Goal: Task Accomplishment & Management: Manage account settings

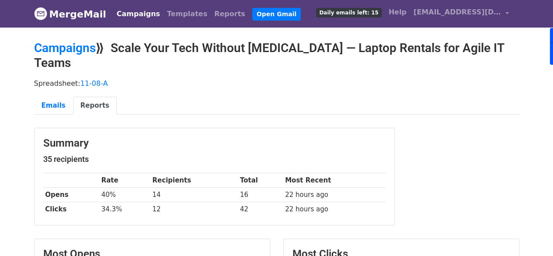
click at [113, 12] on link "Campaigns" at bounding box center [138, 13] width 50 height 17
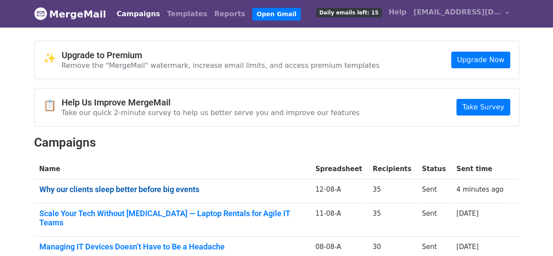
click at [189, 189] on link "Why our clients sleep better before big events" at bounding box center [172, 190] width 266 height 10
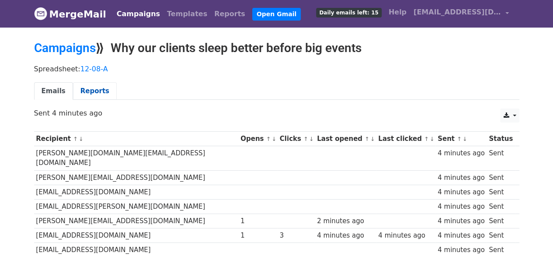
click at [94, 93] on link "Reports" at bounding box center [95, 91] width 44 height 18
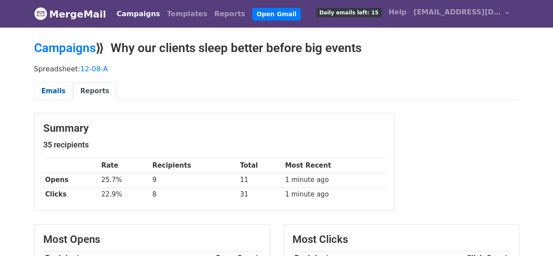
click at [58, 89] on link "Emails" at bounding box center [53, 91] width 39 height 18
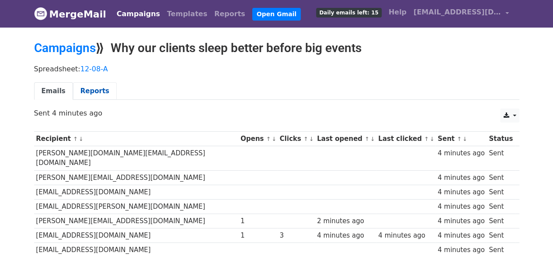
click at [94, 93] on link "Reports" at bounding box center [95, 91] width 44 height 18
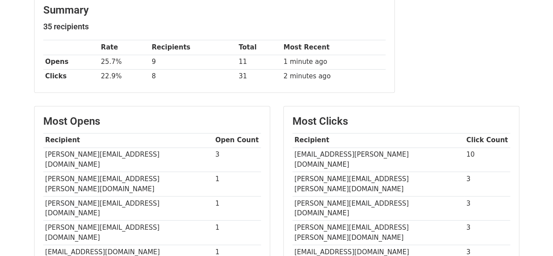
scroll to position [131, 0]
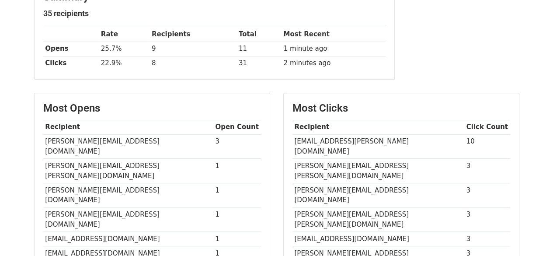
click at [357, 140] on td "[EMAIL_ADDRESS][PERSON_NAME][DOMAIN_NAME]" at bounding box center [379, 146] width 172 height 24
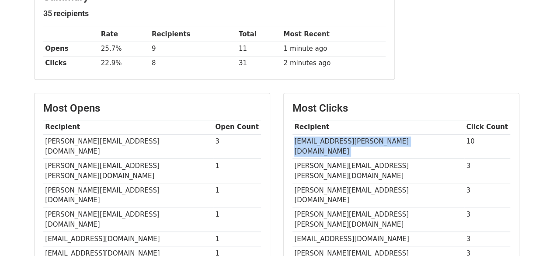
click at [357, 140] on td "[EMAIL_ADDRESS][PERSON_NAME][DOMAIN_NAME]" at bounding box center [379, 146] width 172 height 24
copy tr "[EMAIL_ADDRESS][PERSON_NAME][DOMAIN_NAME]"
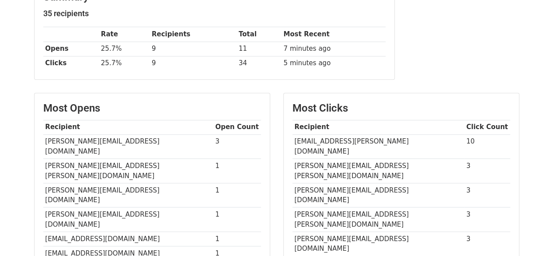
click at [339, 134] on td "[EMAIL_ADDRESS][PERSON_NAME][DOMAIN_NAME]" at bounding box center [379, 146] width 172 height 24
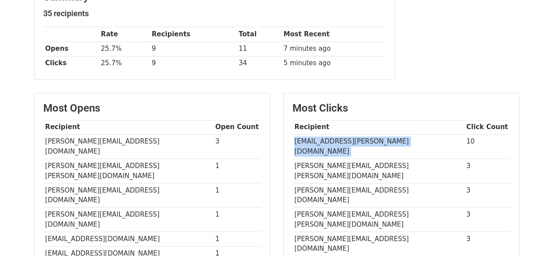
click at [339, 134] on td "[EMAIL_ADDRESS][PERSON_NAME][DOMAIN_NAME]" at bounding box center [379, 146] width 172 height 24
copy tr "[EMAIL_ADDRESS][PERSON_NAME][DOMAIN_NAME]"
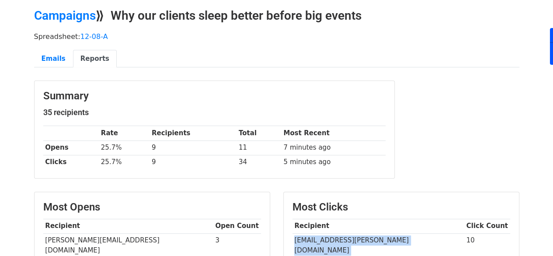
scroll to position [131, 0]
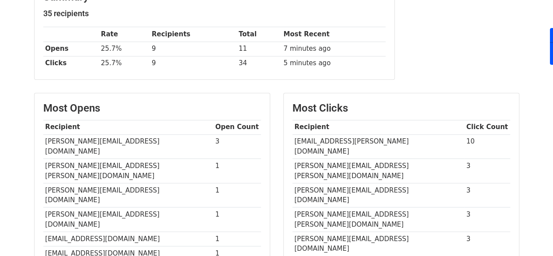
click at [360, 159] on td "[PERSON_NAME][EMAIL_ADDRESS][PERSON_NAME][DOMAIN_NAME]" at bounding box center [379, 171] width 172 height 24
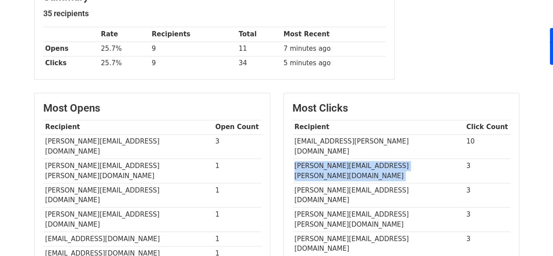
click at [360, 159] on td "[PERSON_NAME][EMAIL_ADDRESS][PERSON_NAME][DOMAIN_NAME]" at bounding box center [379, 171] width 172 height 24
copy tr "[PERSON_NAME][EMAIL_ADDRESS][PERSON_NAME][DOMAIN_NAME]"
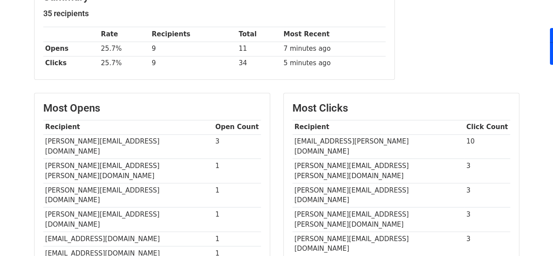
click at [327, 183] on td "[PERSON_NAME][EMAIL_ADDRESS][DOMAIN_NAME]" at bounding box center [379, 195] width 172 height 24
click at [326, 183] on td "[PERSON_NAME][EMAIL_ADDRESS][DOMAIN_NAME]" at bounding box center [379, 195] width 172 height 24
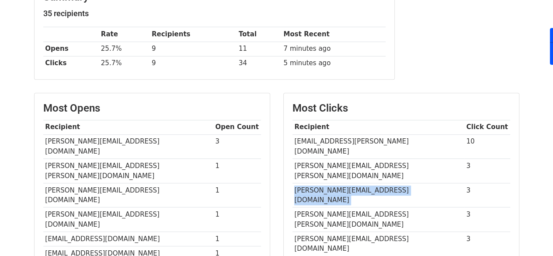
click at [326, 183] on td "[PERSON_NAME][EMAIL_ADDRESS][DOMAIN_NAME]" at bounding box center [379, 195] width 172 height 24
copy tr "[PERSON_NAME][EMAIL_ADDRESS][DOMAIN_NAME]"
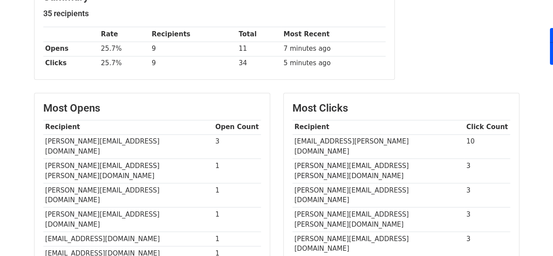
click at [346, 207] on td "[PERSON_NAME][EMAIL_ADDRESS][PERSON_NAME][DOMAIN_NAME]" at bounding box center [379, 219] width 172 height 24
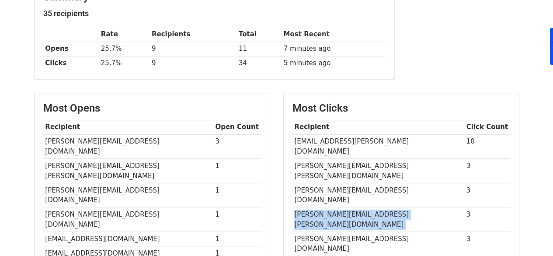
click at [346, 207] on td "[PERSON_NAME][EMAIL_ADDRESS][PERSON_NAME][DOMAIN_NAME]" at bounding box center [379, 219] width 172 height 24
copy tr "[PERSON_NAME][EMAIL_ADDRESS][PERSON_NAME][DOMAIN_NAME]"
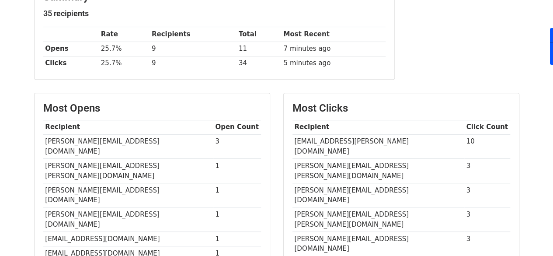
click at [310, 232] on td "[PERSON_NAME][EMAIL_ADDRESS][DOMAIN_NAME]" at bounding box center [379, 244] width 172 height 24
copy tr "[PERSON_NAME][EMAIL_ADDRESS][DOMAIN_NAME]"
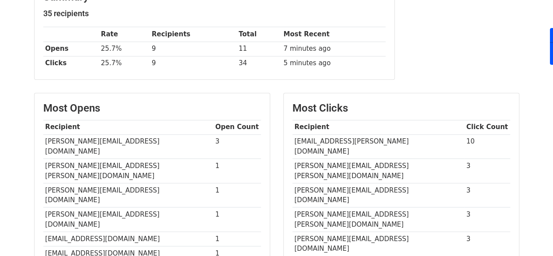
copy tr "[EMAIL_ADDRESS][DOMAIN_NAME]"
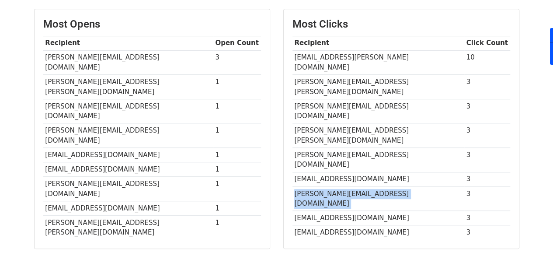
scroll to position [219, 0]
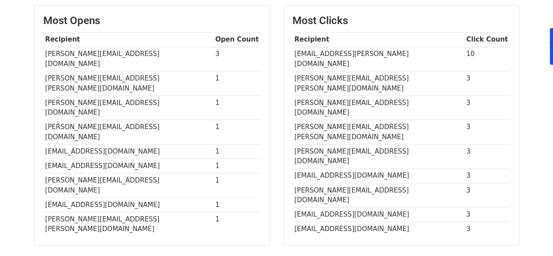
click at [348, 207] on td "[EMAIL_ADDRESS][DOMAIN_NAME]" at bounding box center [379, 214] width 172 height 14
click at [349, 207] on td "[EMAIL_ADDRESS][DOMAIN_NAME]" at bounding box center [379, 214] width 172 height 14
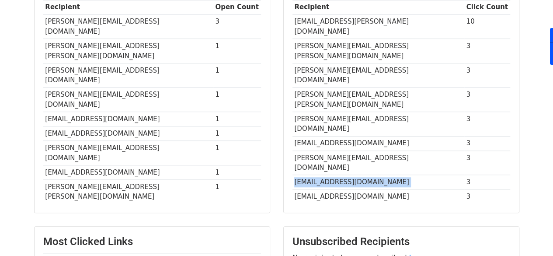
scroll to position [306, 0]
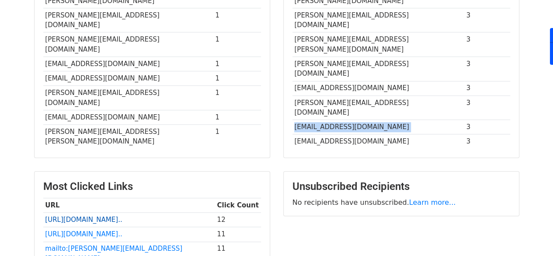
click at [121, 216] on link "[URL][DOMAIN_NAME].." at bounding box center [83, 220] width 77 height 8
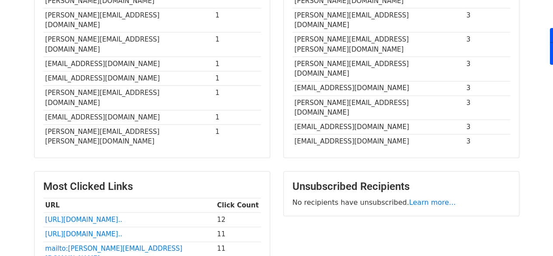
click at [345, 134] on td "[EMAIL_ADDRESS][DOMAIN_NAME]" at bounding box center [379, 141] width 172 height 14
